Goal: Navigation & Orientation: Find specific page/section

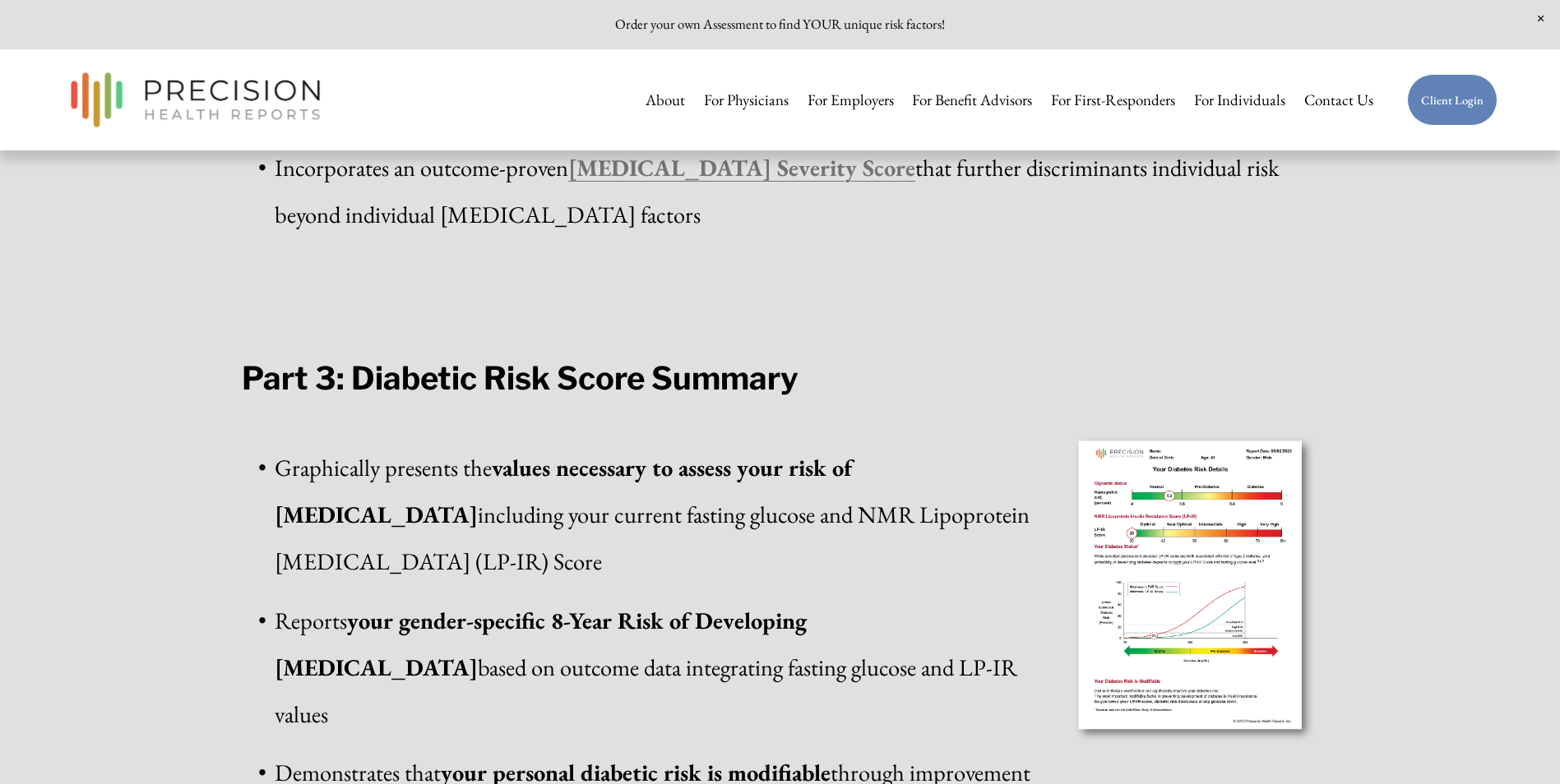
scroll to position [3535, 0]
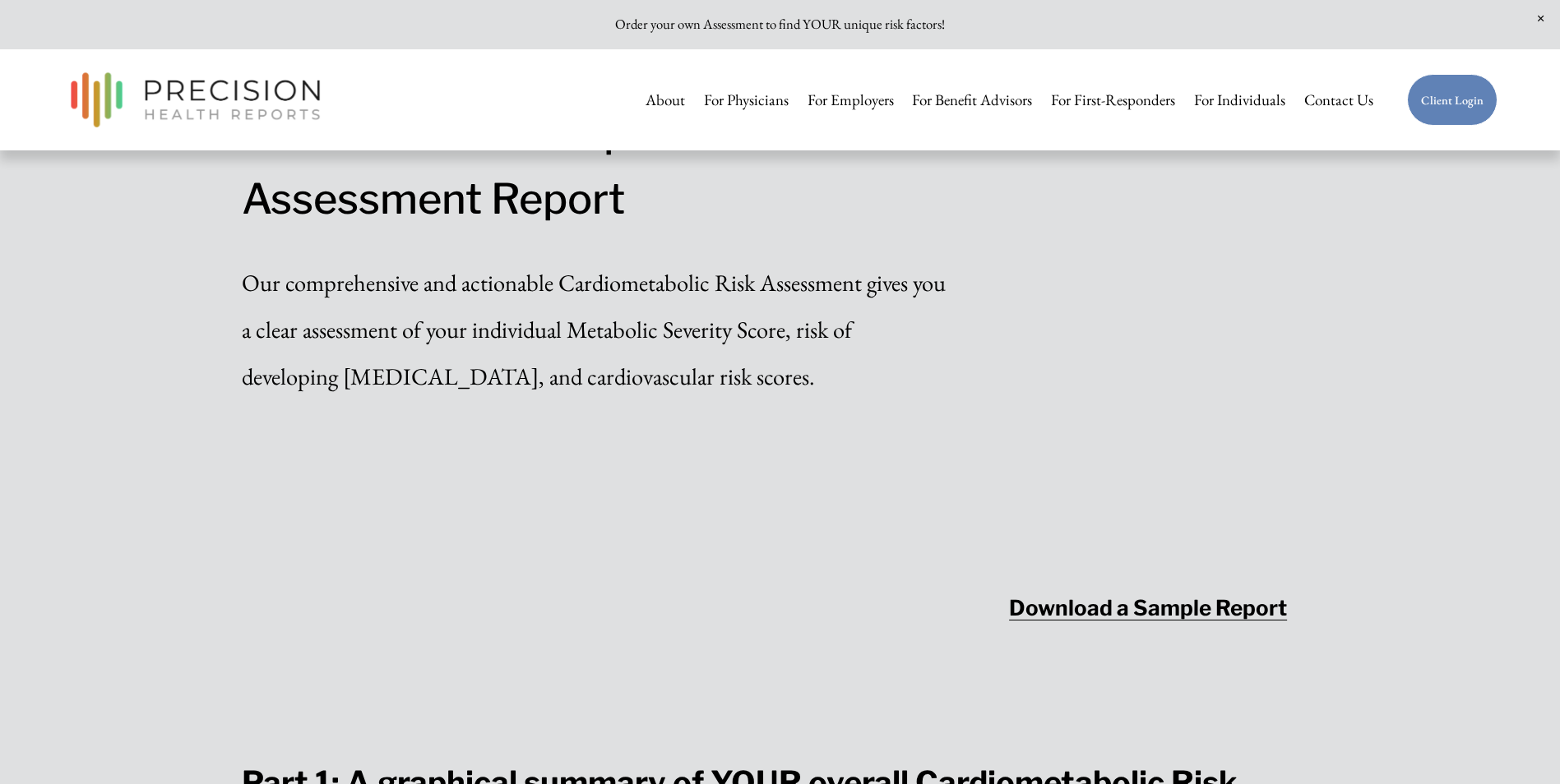
scroll to position [1891, 0]
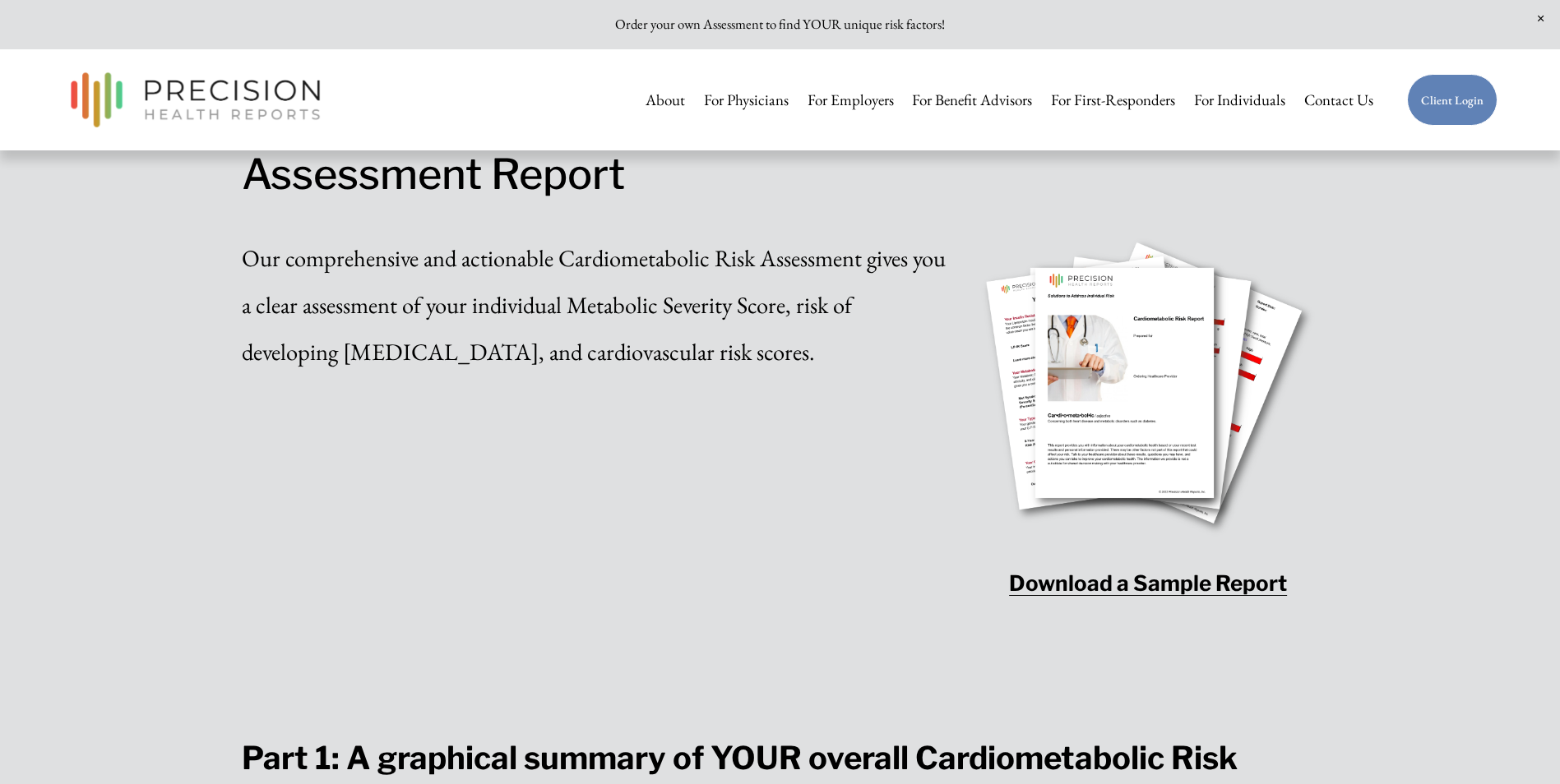
click at [768, 101] on link "For Physicians" at bounding box center [746, 101] width 84 height 34
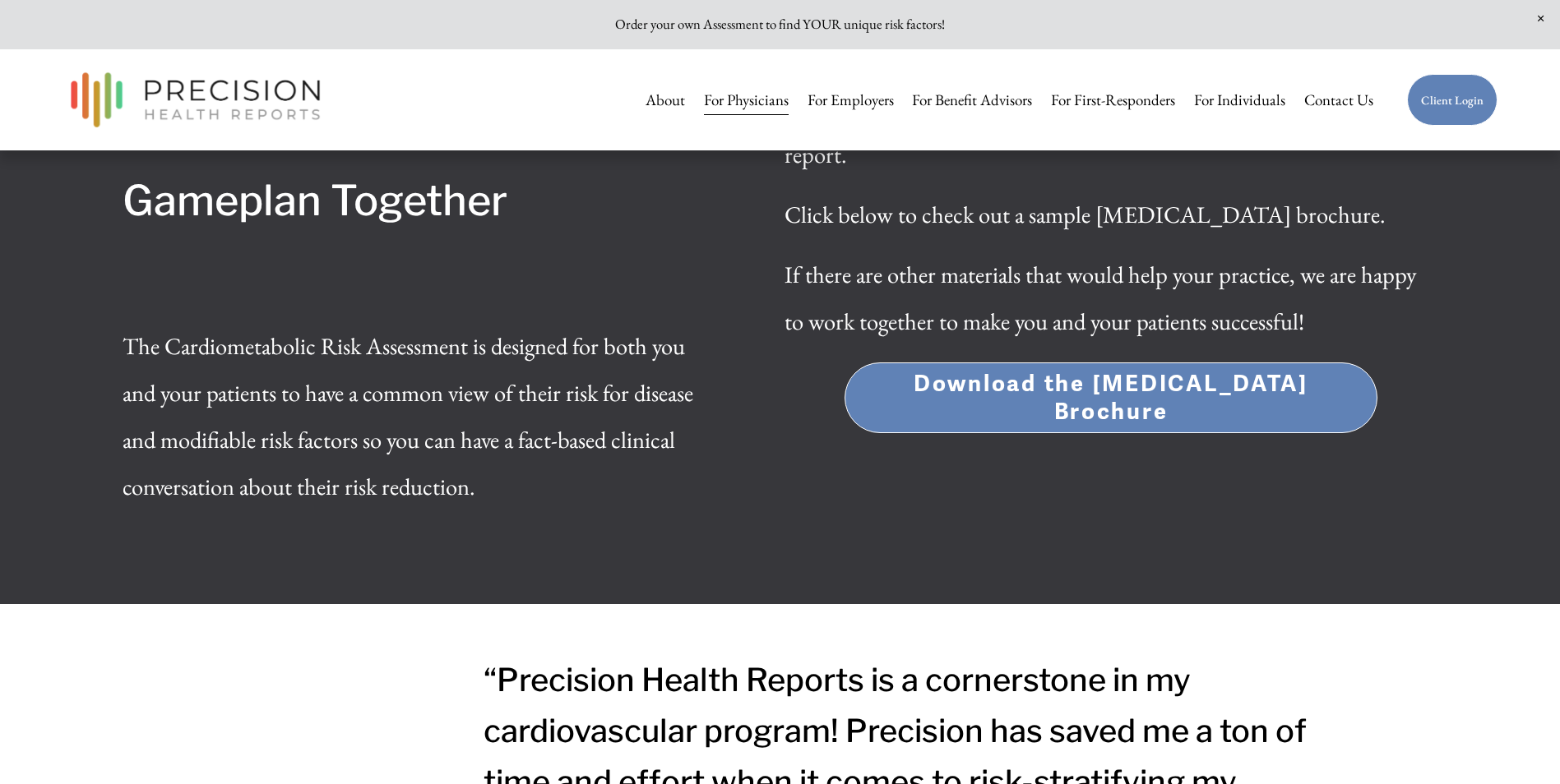
scroll to position [6413, 0]
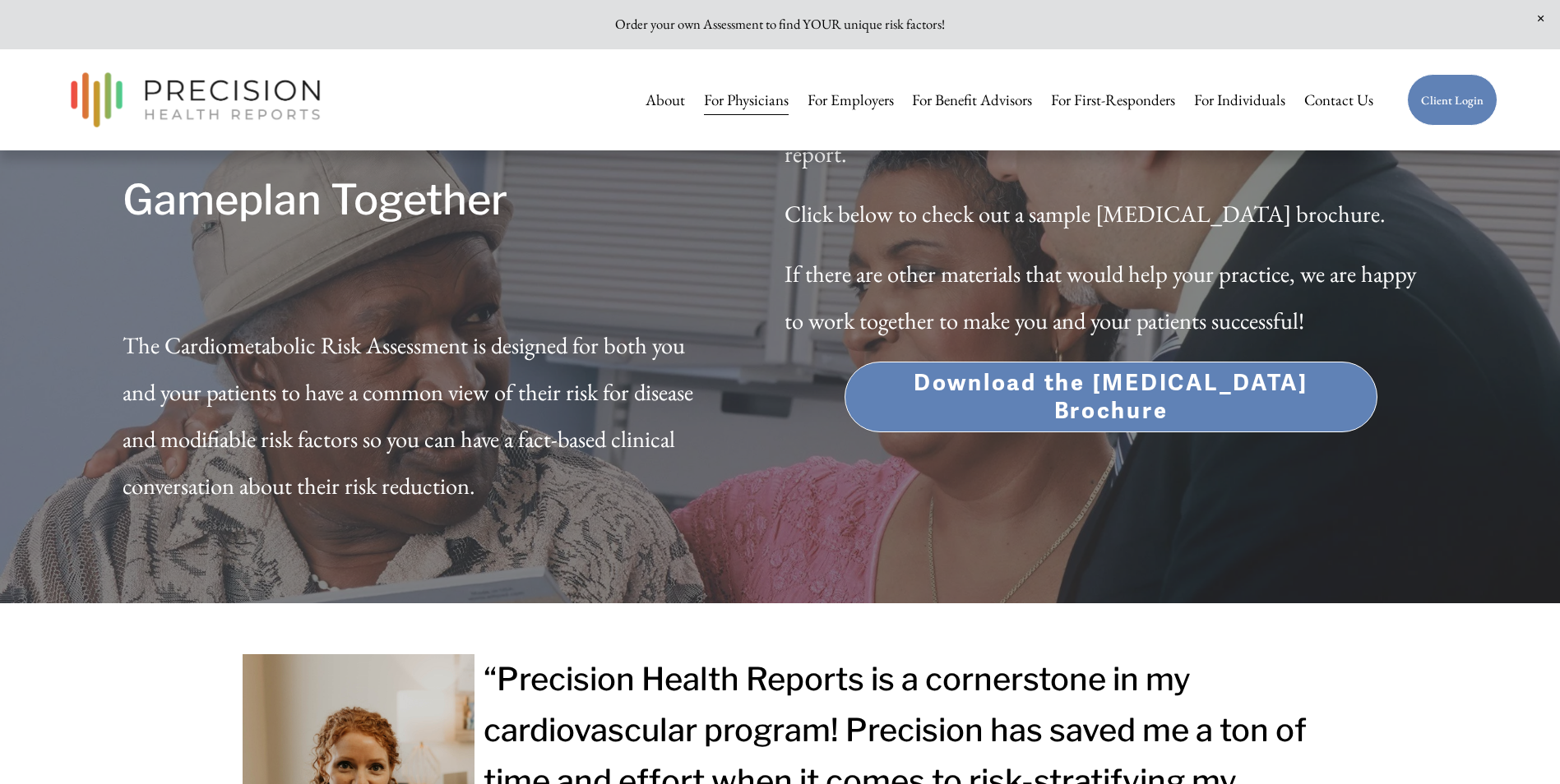
click at [1229, 95] on link "For Individuals" at bounding box center [1239, 101] width 92 height 34
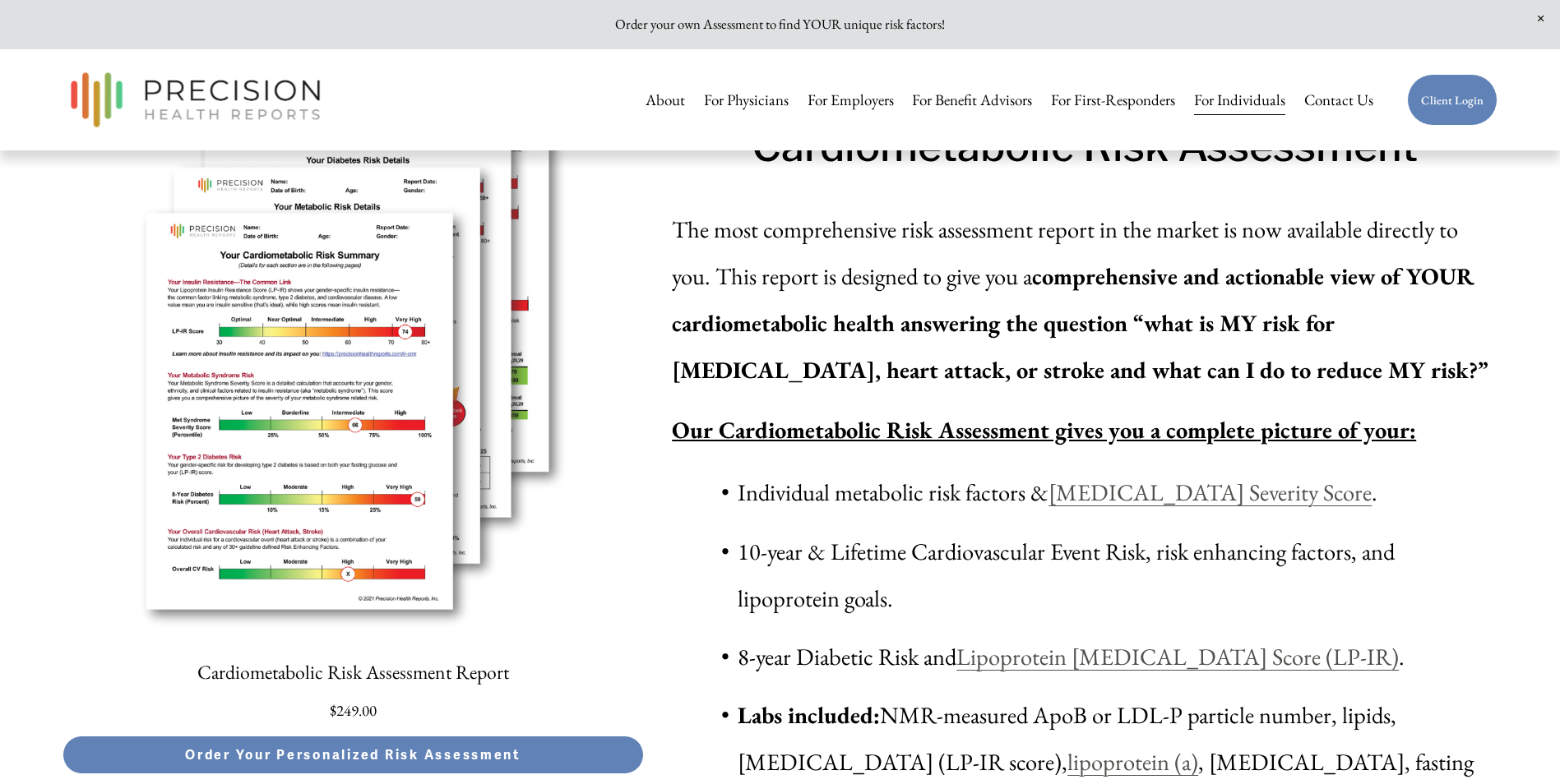
scroll to position [4850, 0]
